Goal: Transaction & Acquisition: Obtain resource

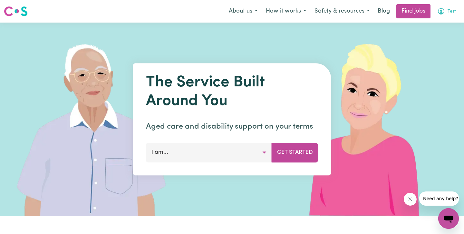
click at [447, 9] on button "Test" at bounding box center [446, 12] width 27 height 14
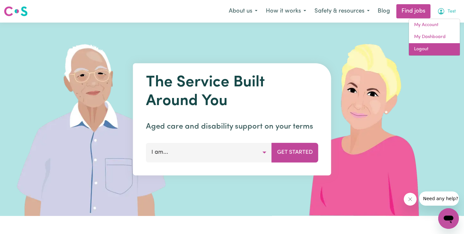
click at [441, 47] on link "Logout" at bounding box center [434, 49] width 51 height 12
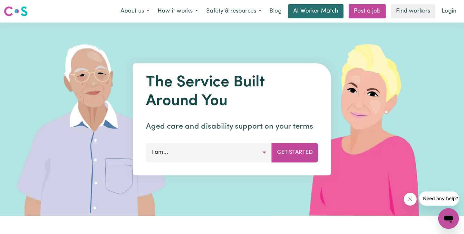
click at [315, 13] on link "AI Worker Match" at bounding box center [315, 11] width 55 height 14
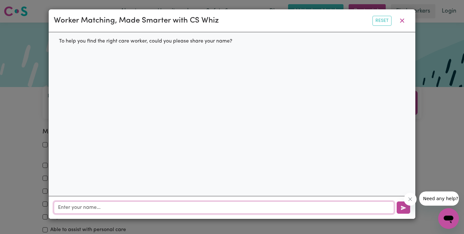
click at [143, 211] on input "text" at bounding box center [224, 207] width 340 height 12
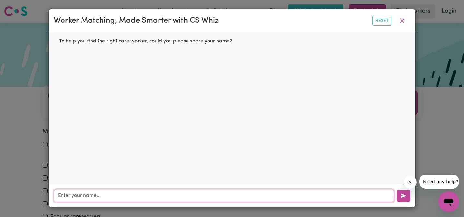
click at [96, 192] on input "text" at bounding box center [224, 196] width 340 height 12
type input "[PERSON_NAME]"
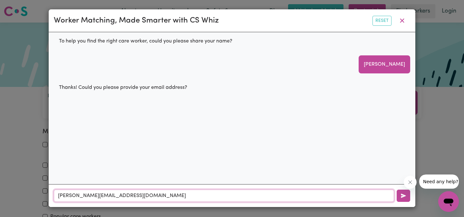
type input "[PERSON_NAME][EMAIL_ADDRESS][DOMAIN_NAME]"
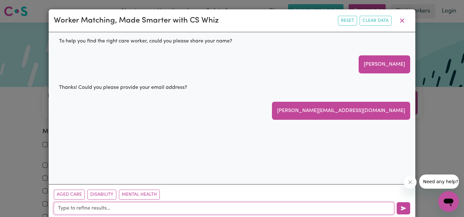
scroll to position [12, 0]
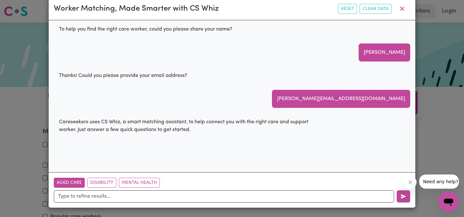
click at [67, 185] on button "Aged Care" at bounding box center [69, 183] width 31 height 10
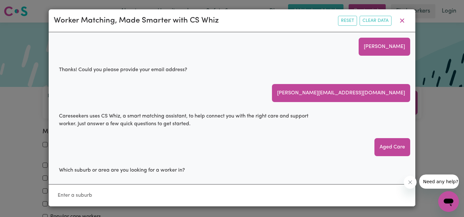
scroll to position [18, 0]
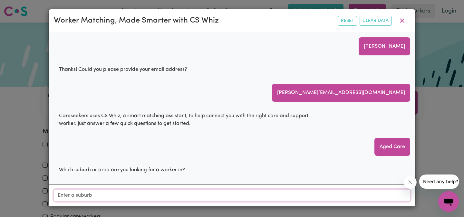
click at [141, 195] on input "Location" at bounding box center [232, 196] width 356 height 12
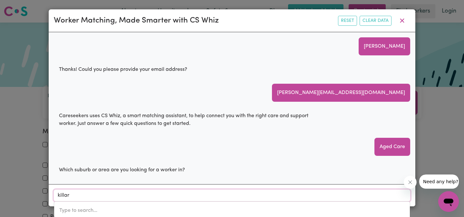
type input "killara"
type input "[GEOGRAPHIC_DATA], [GEOGRAPHIC_DATA], 2071"
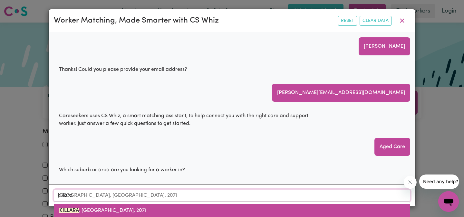
click at [146, 210] on link "KILLARA , [GEOGRAPHIC_DATA], 2071" at bounding box center [231, 210] width 355 height 13
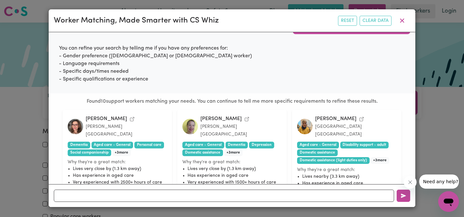
scroll to position [202, 0]
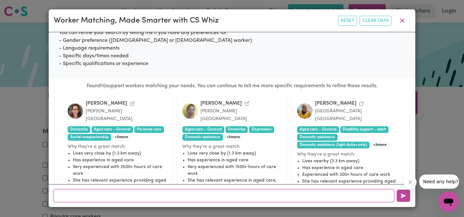
click at [159, 197] on input "text" at bounding box center [224, 196] width 340 height 12
type input "I would like someone who speaks hindi"
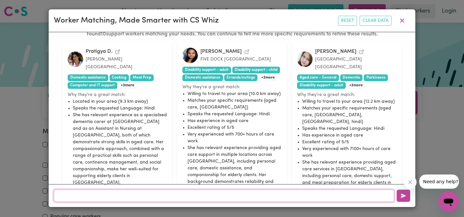
scroll to position [275, 0]
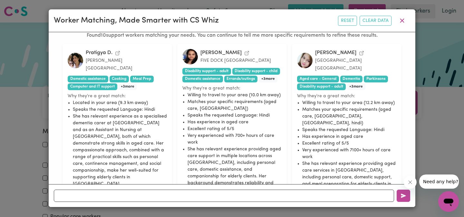
click at [118, 52] on icon "View Pratigya D.'s profile" at bounding box center [117, 53] width 5 height 5
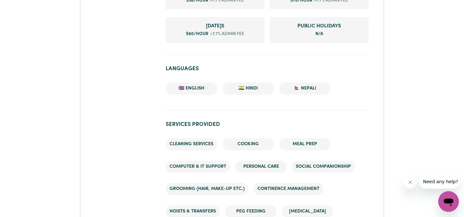
scroll to position [583, 0]
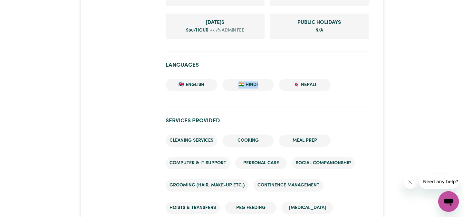
drag, startPoint x: 240, startPoint y: 81, endPoint x: 261, endPoint y: 87, distance: 22.1
click at [261, 87] on li "🇮🇳 Hindi" at bounding box center [248, 85] width 52 height 12
